Goal: Task Accomplishment & Management: Complete application form

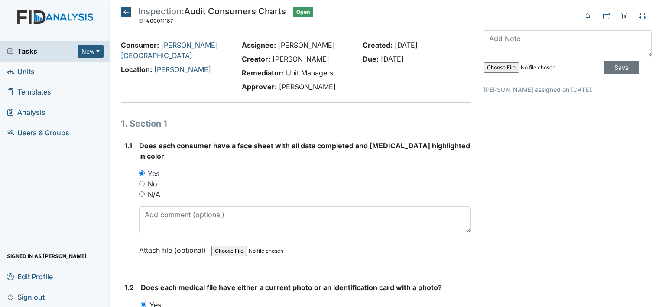
scroll to position [2036, 0]
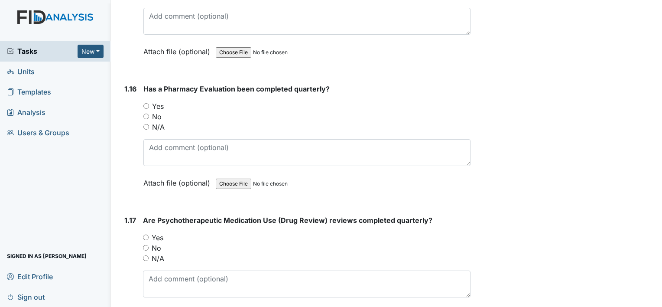
click at [146, 103] on input "Yes" at bounding box center [146, 106] width 6 height 6
radio input "true"
click at [145, 234] on input "Yes" at bounding box center [146, 237] width 6 height 6
radio input "true"
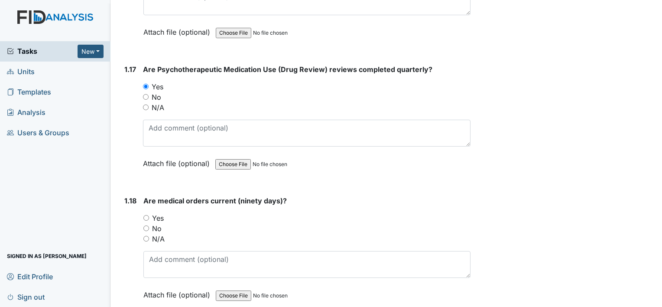
scroll to position [2209, 0]
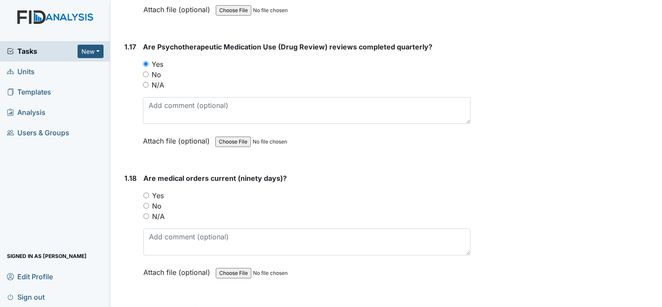
click at [145, 192] on input "Yes" at bounding box center [146, 195] width 6 height 6
radio input "true"
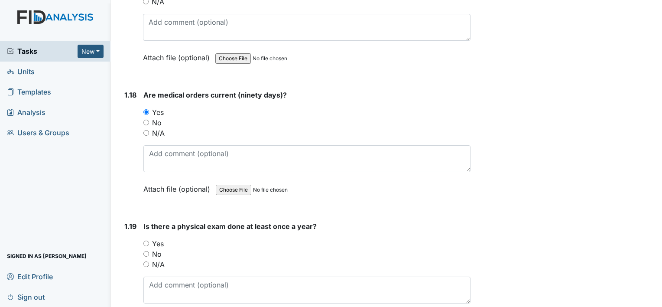
scroll to position [2296, 0]
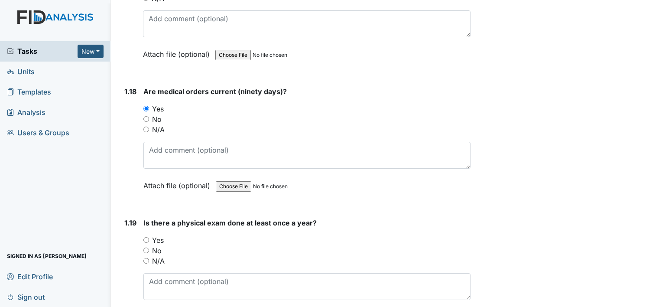
click at [144, 237] on input "Yes" at bounding box center [146, 240] width 6 height 6
radio input "true"
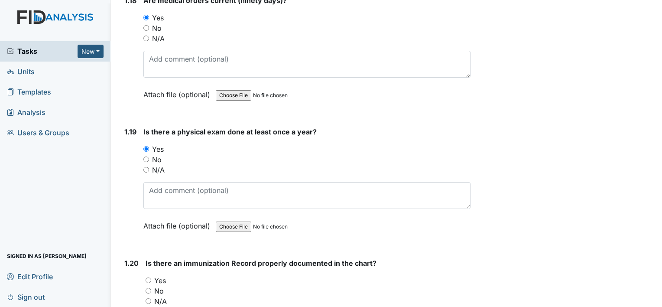
scroll to position [2426, 0]
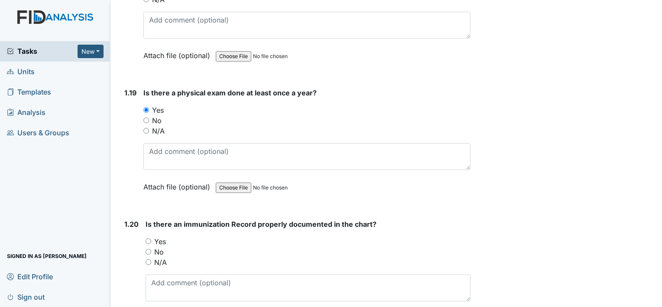
click at [149, 238] on input "Yes" at bounding box center [149, 241] width 6 height 6
radio input "true"
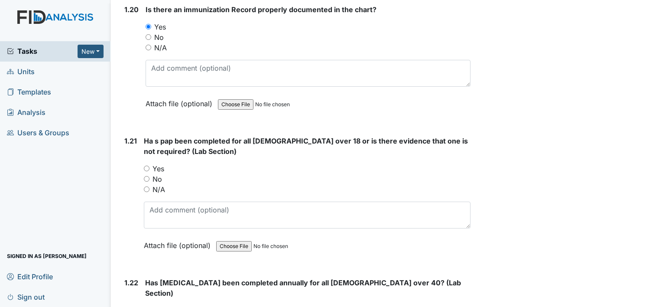
scroll to position [2642, 0]
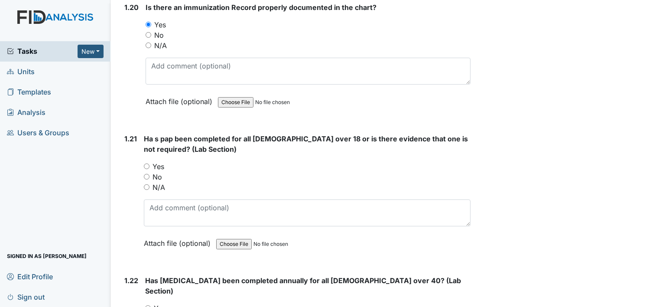
click at [145, 184] on input "N/A" at bounding box center [147, 187] width 6 height 6
radio input "true"
click at [145, 184] on input "N/A" at bounding box center [147, 187] width 6 height 6
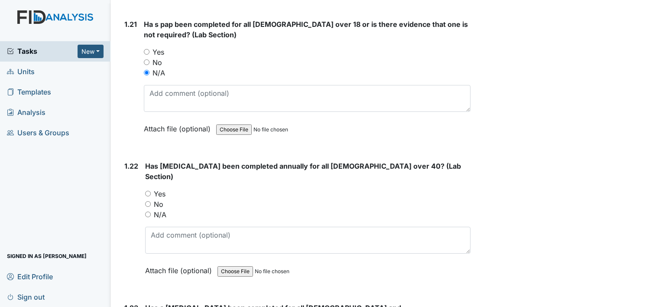
scroll to position [2772, 0]
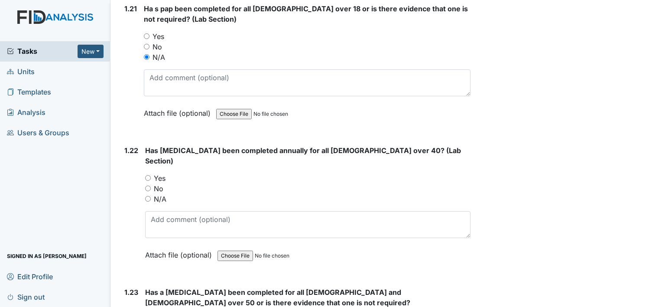
click at [147, 196] on input "N/A" at bounding box center [148, 199] width 6 height 6
radio input "true"
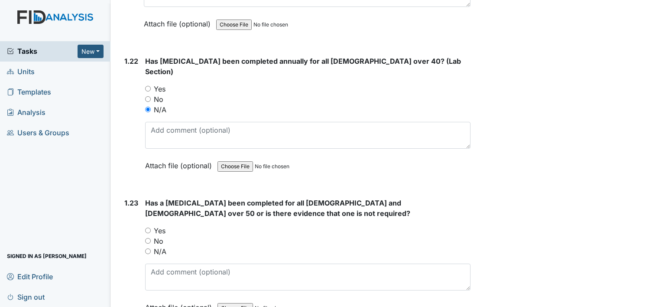
scroll to position [2902, 0]
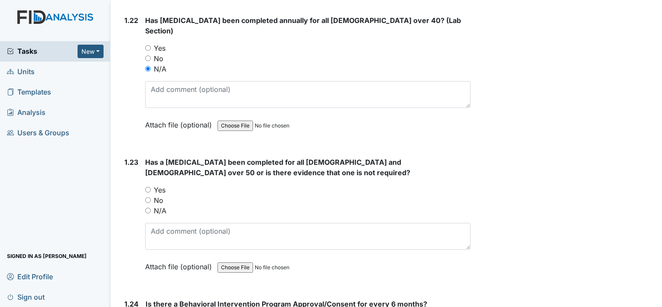
drag, startPoint x: 147, startPoint y: 170, endPoint x: 118, endPoint y: 47, distance: 126.5
click at [146, 197] on input "No" at bounding box center [148, 200] width 6 height 6
radio input "true"
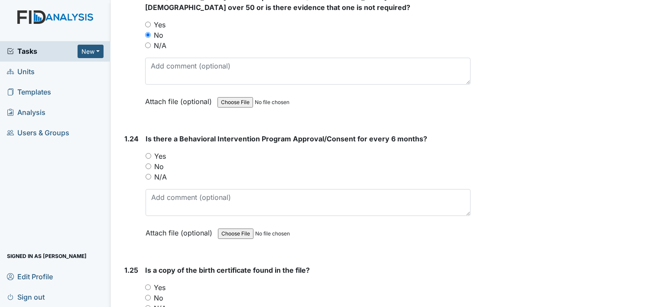
scroll to position [3076, 0]
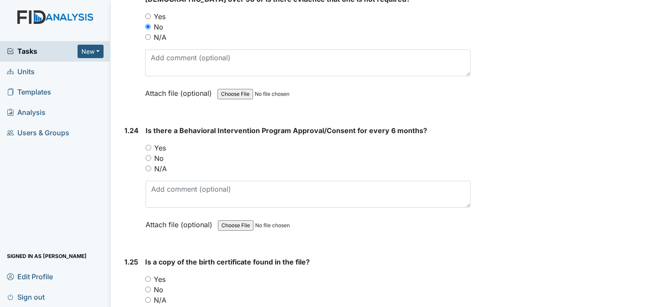
click at [147, 155] on input "No" at bounding box center [149, 158] width 6 height 6
radio input "true"
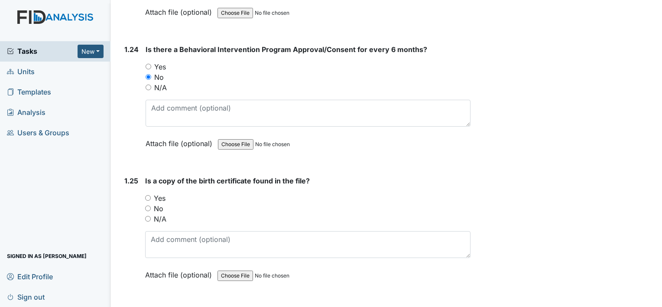
scroll to position [3162, 0]
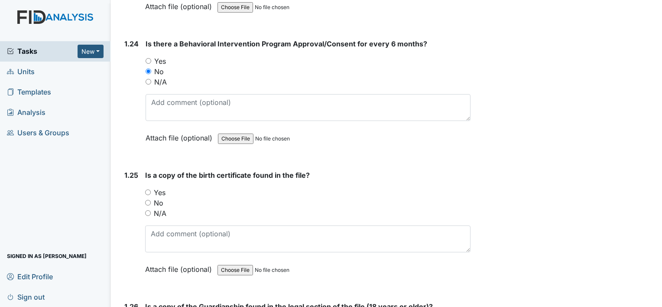
click at [149, 189] on input "Yes" at bounding box center [148, 192] width 6 height 6
radio input "true"
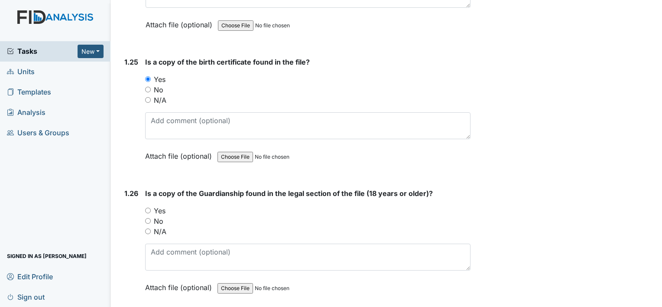
scroll to position [3292, 0]
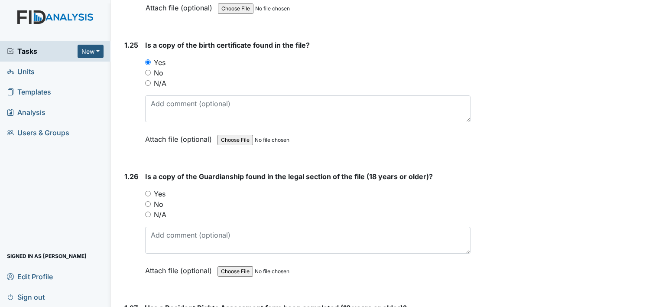
click at [149, 191] on input "Yes" at bounding box center [148, 194] width 6 height 6
radio input "true"
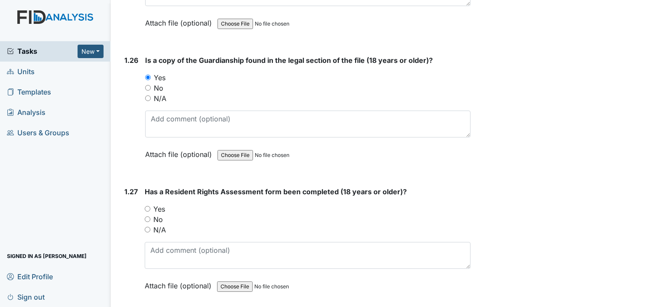
scroll to position [3422, 0]
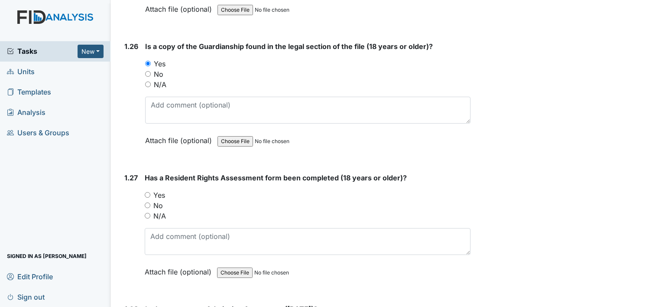
click at [146, 192] on input "Yes" at bounding box center [148, 195] width 6 height 6
radio input "true"
click at [146, 192] on input "Yes" at bounding box center [148, 195] width 6 height 6
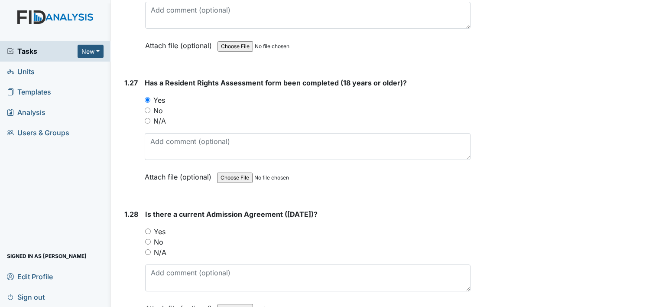
scroll to position [3595, 0]
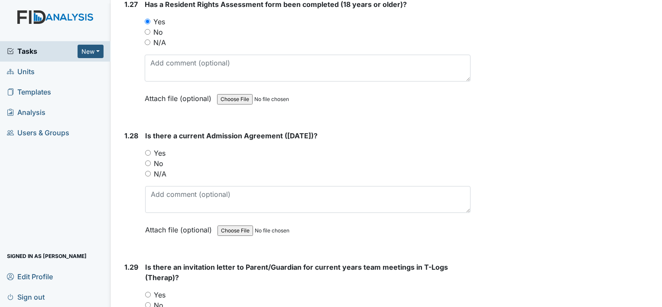
click at [148, 150] on input "Yes" at bounding box center [148, 153] width 6 height 6
radio input "true"
click at [149, 292] on input "Yes" at bounding box center [148, 295] width 6 height 6
radio input "true"
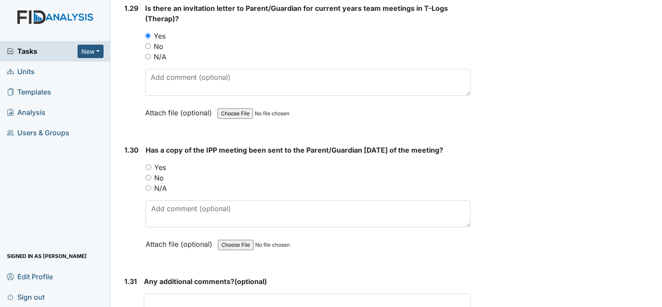
scroll to position [3855, 0]
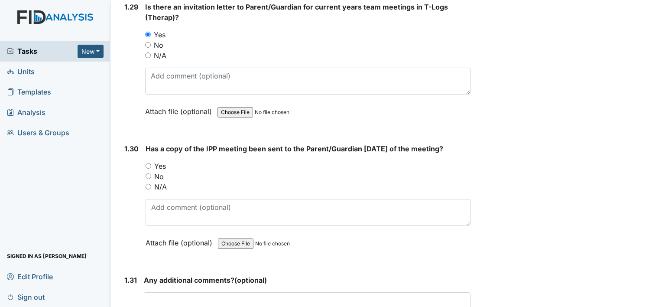
click at [149, 163] on input "Yes" at bounding box center [149, 166] width 6 height 6
radio input "true"
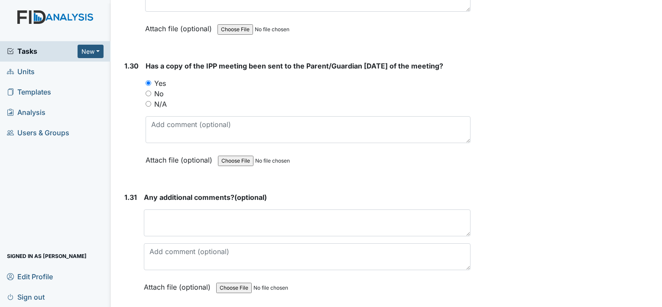
scroll to position [3938, 0]
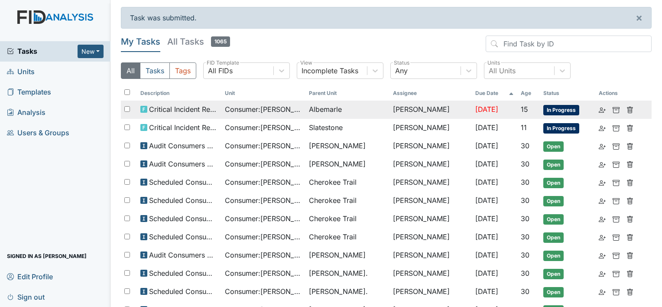
click at [324, 112] on span "Albemarle" at bounding box center [325, 109] width 33 height 10
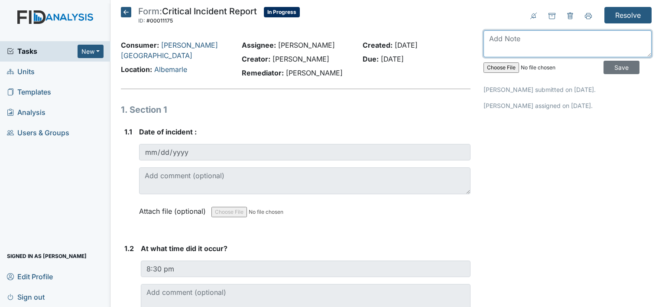
click at [551, 36] on textarea at bounding box center [567, 43] width 168 height 27
type textarea "R"
click at [130, 11] on icon at bounding box center [126, 12] width 10 height 10
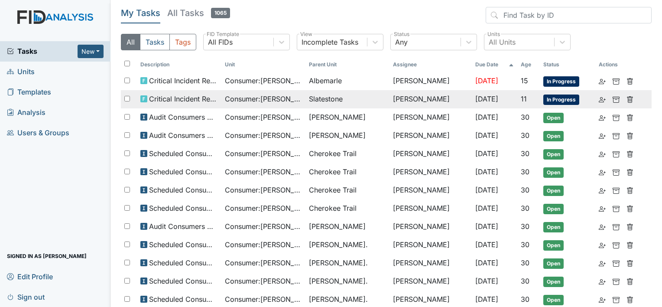
click at [335, 103] on span "Slatestone" at bounding box center [326, 99] width 34 height 10
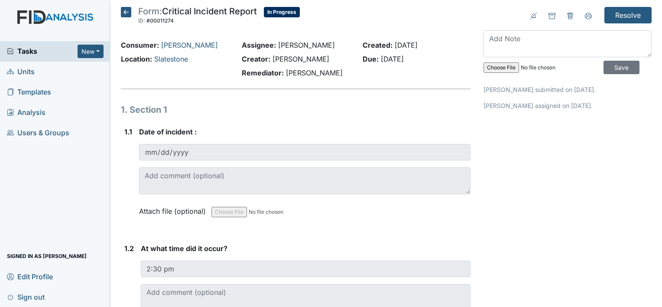
click at [125, 13] on icon at bounding box center [126, 12] width 10 height 10
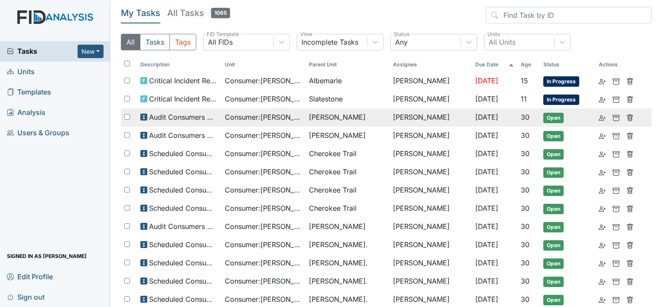
click at [309, 118] on td "[PERSON_NAME]" at bounding box center [347, 117] width 84 height 18
